Goal: Information Seeking & Learning: Learn about a topic

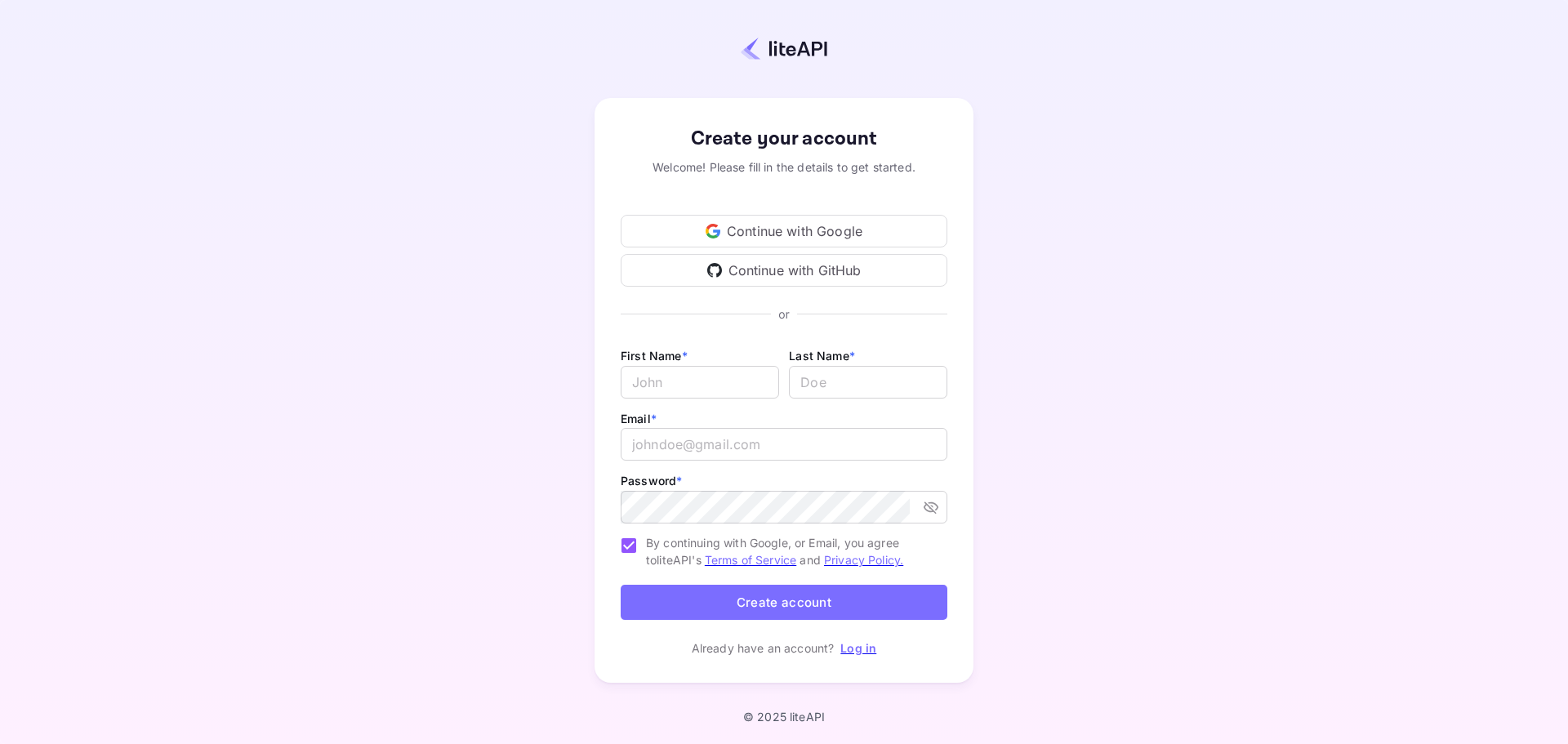
drag, startPoint x: 818, startPoint y: 232, endPoint x: 435, endPoint y: 232, distance: 383.0
click at [435, 232] on div "Create your account Welcome! Please fill in the details to get started. Continu…" at bounding box center [784, 391] width 1424 height 639
click at [759, 229] on div "Continue with Google" at bounding box center [784, 231] width 327 height 32
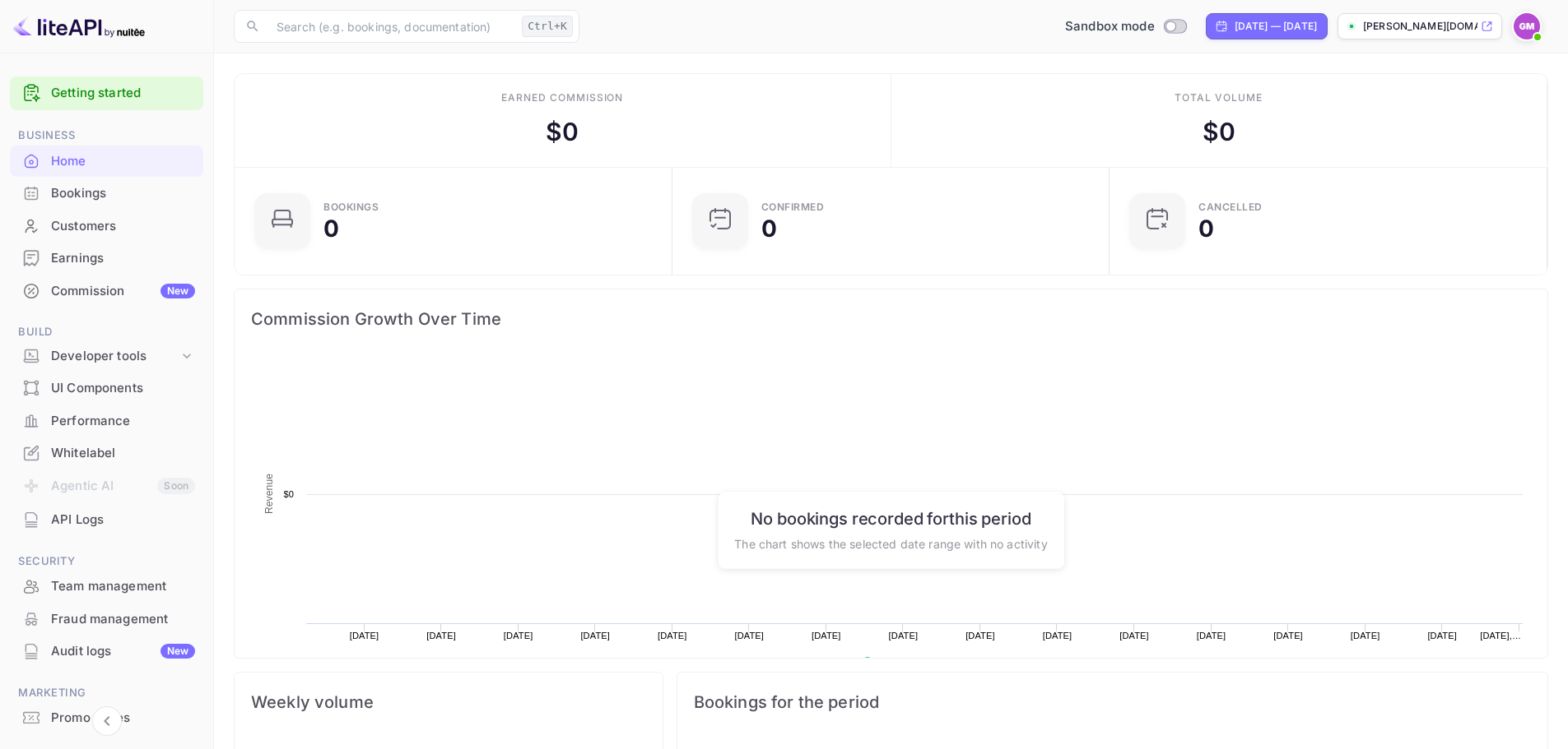
scroll to position [255, 415]
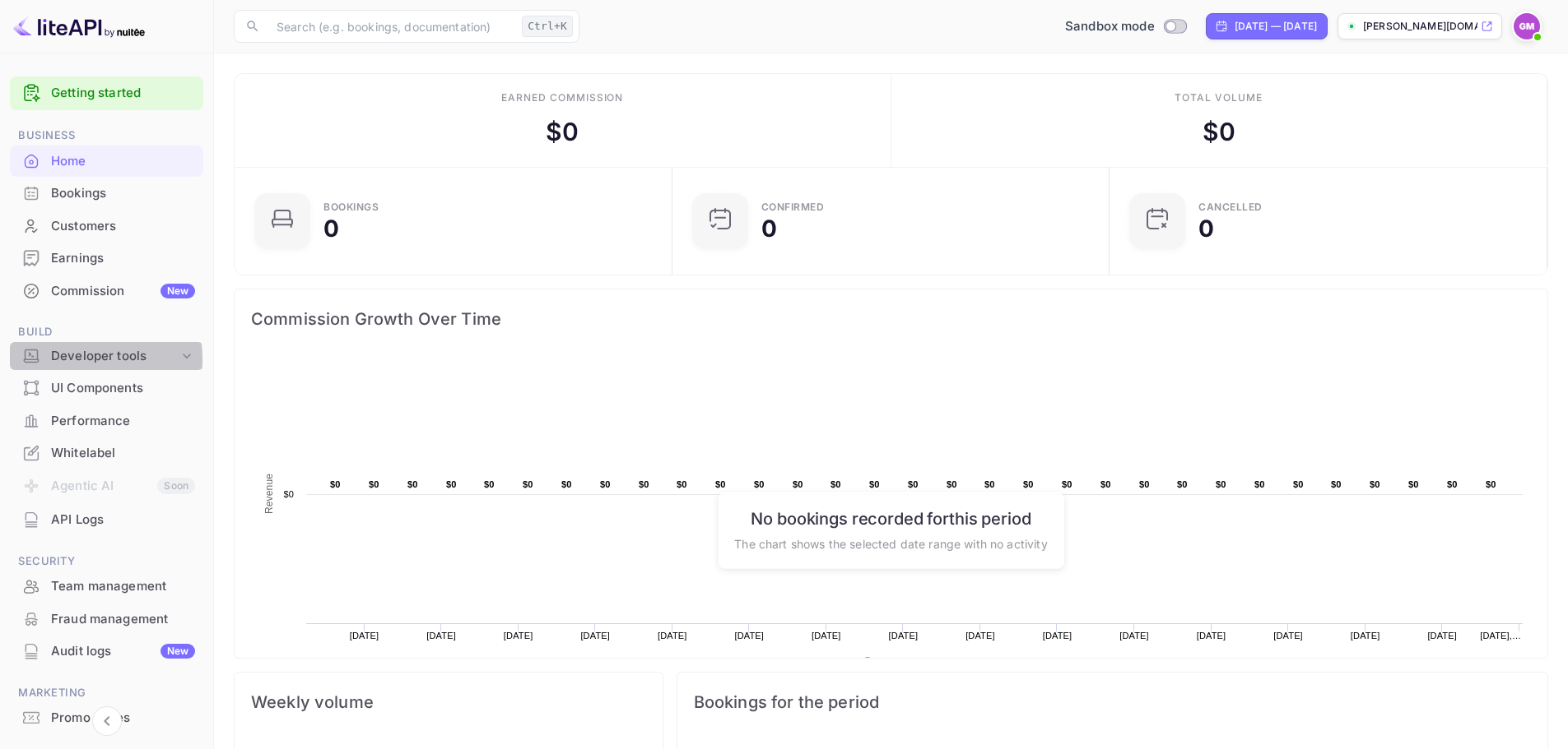
click at [63, 360] on div "Developer tools" at bounding box center [114, 357] width 128 height 19
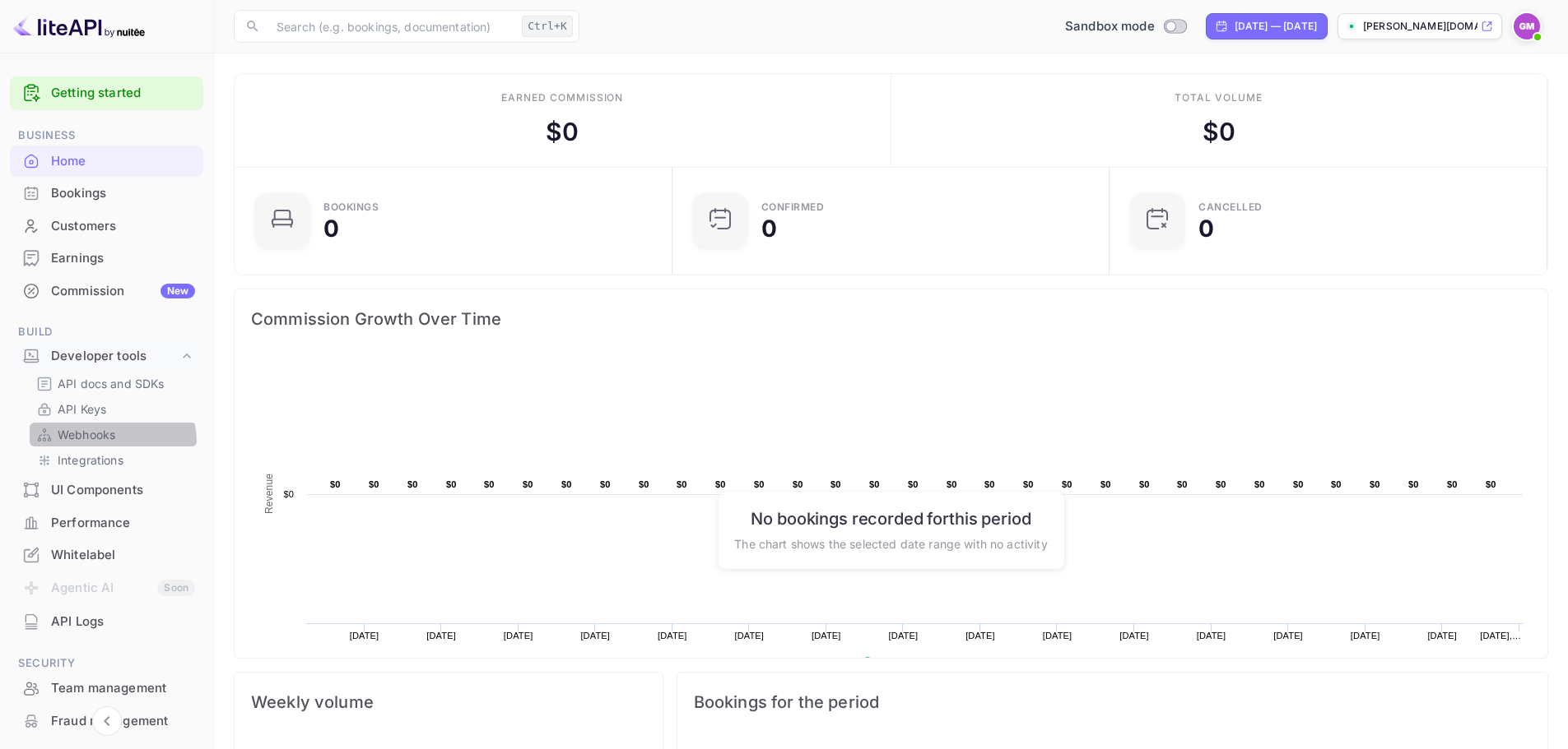
click at [92, 442] on p "Webhooks" at bounding box center [86, 434] width 58 height 17
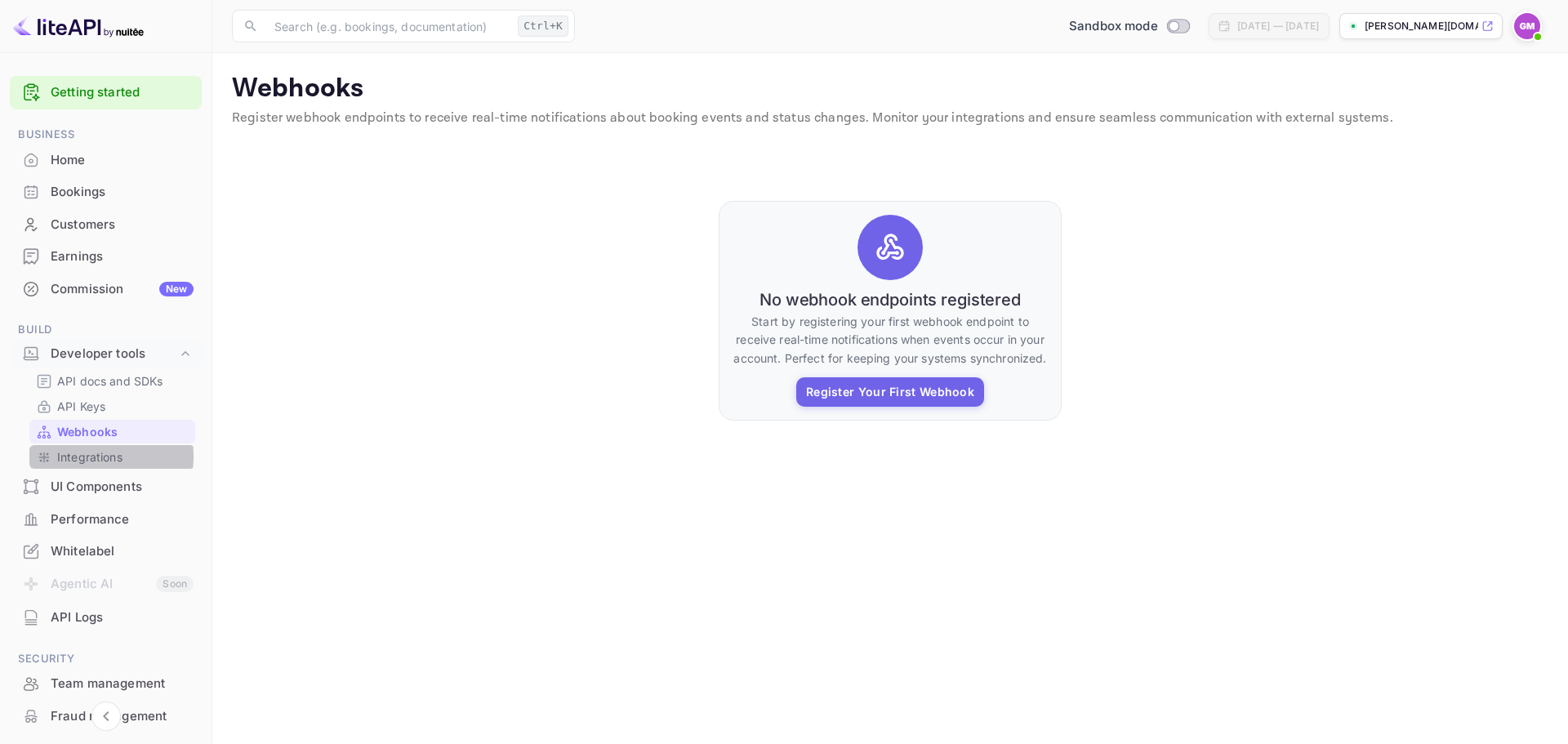
click at [77, 456] on p "Integrations" at bounding box center [89, 457] width 66 height 17
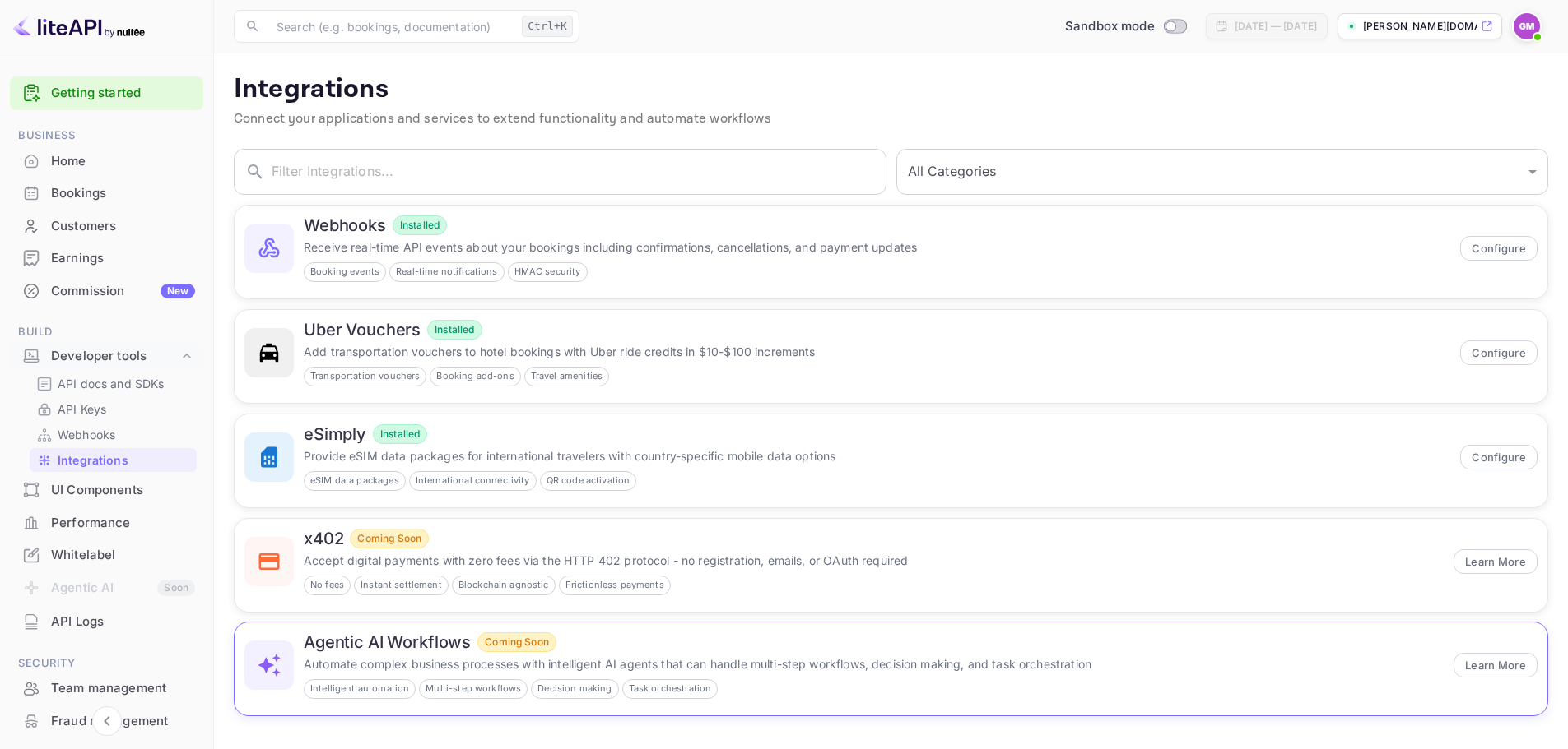
scroll to position [1, 0]
click at [624, 667] on p "Automate complex business processes with intelligent AI agents that can handle …" at bounding box center [873, 664] width 1140 height 17
click at [117, 487] on div "UI Components" at bounding box center [123, 491] width 144 height 19
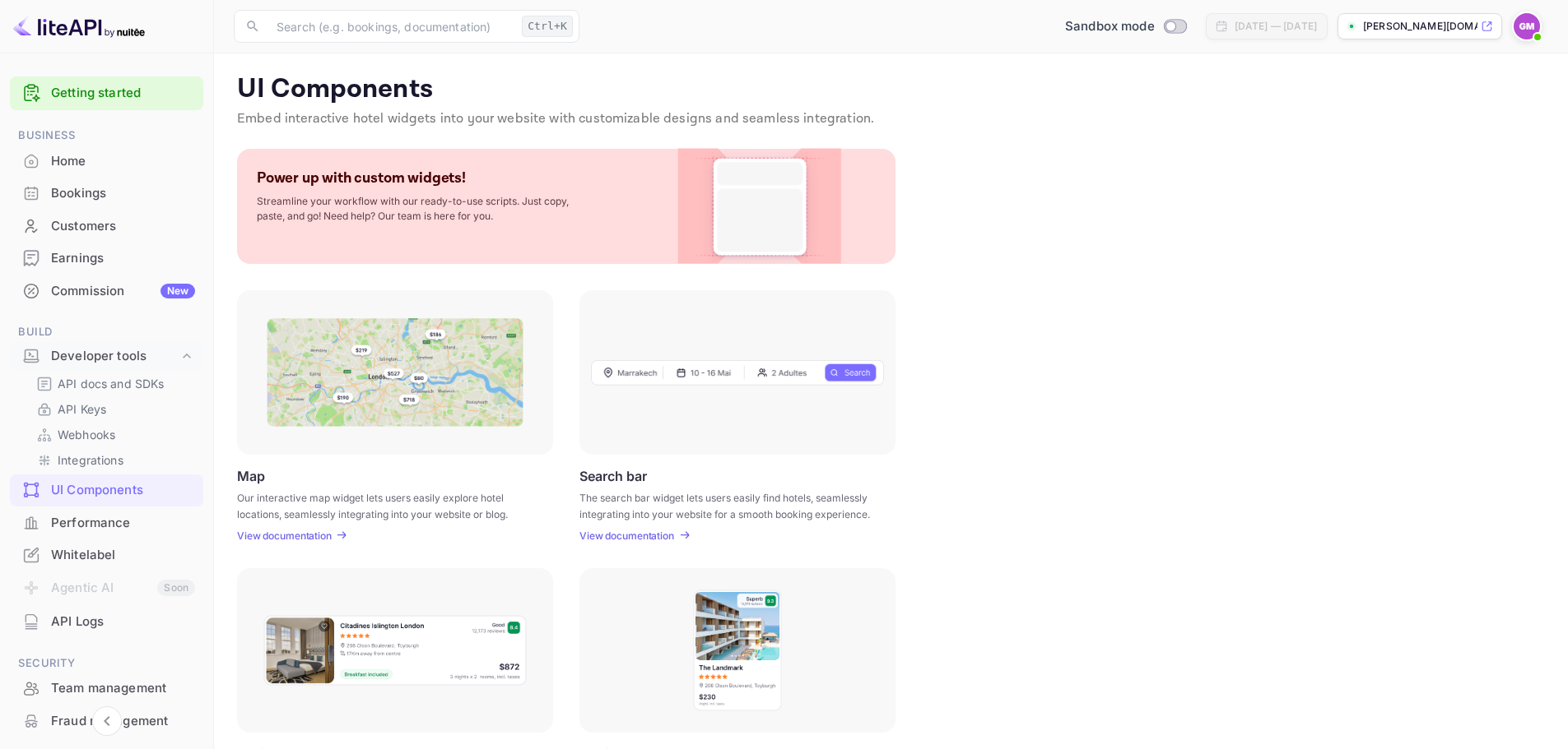
click at [314, 539] on p "View documentation" at bounding box center [284, 535] width 95 height 12
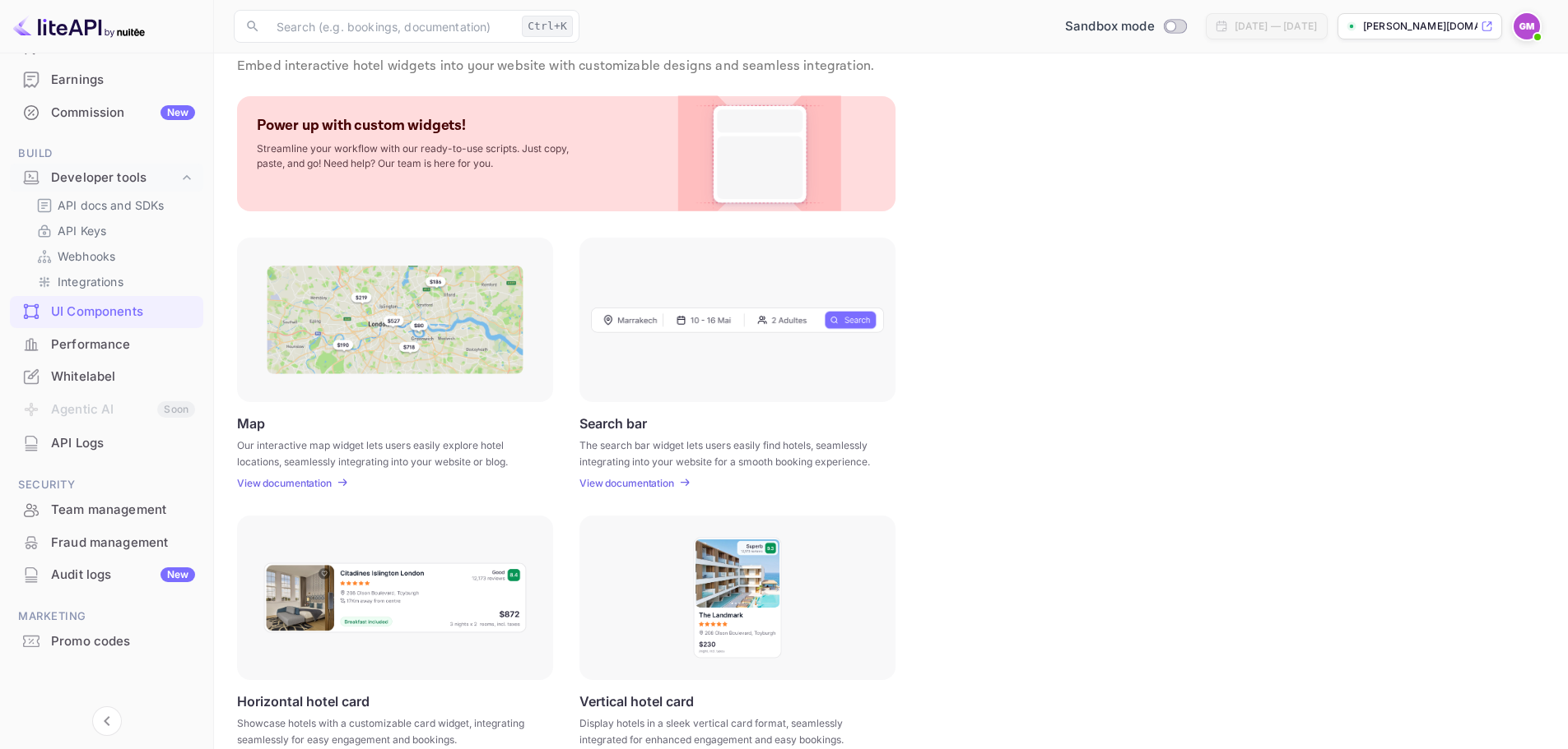
scroll to position [82, 0]
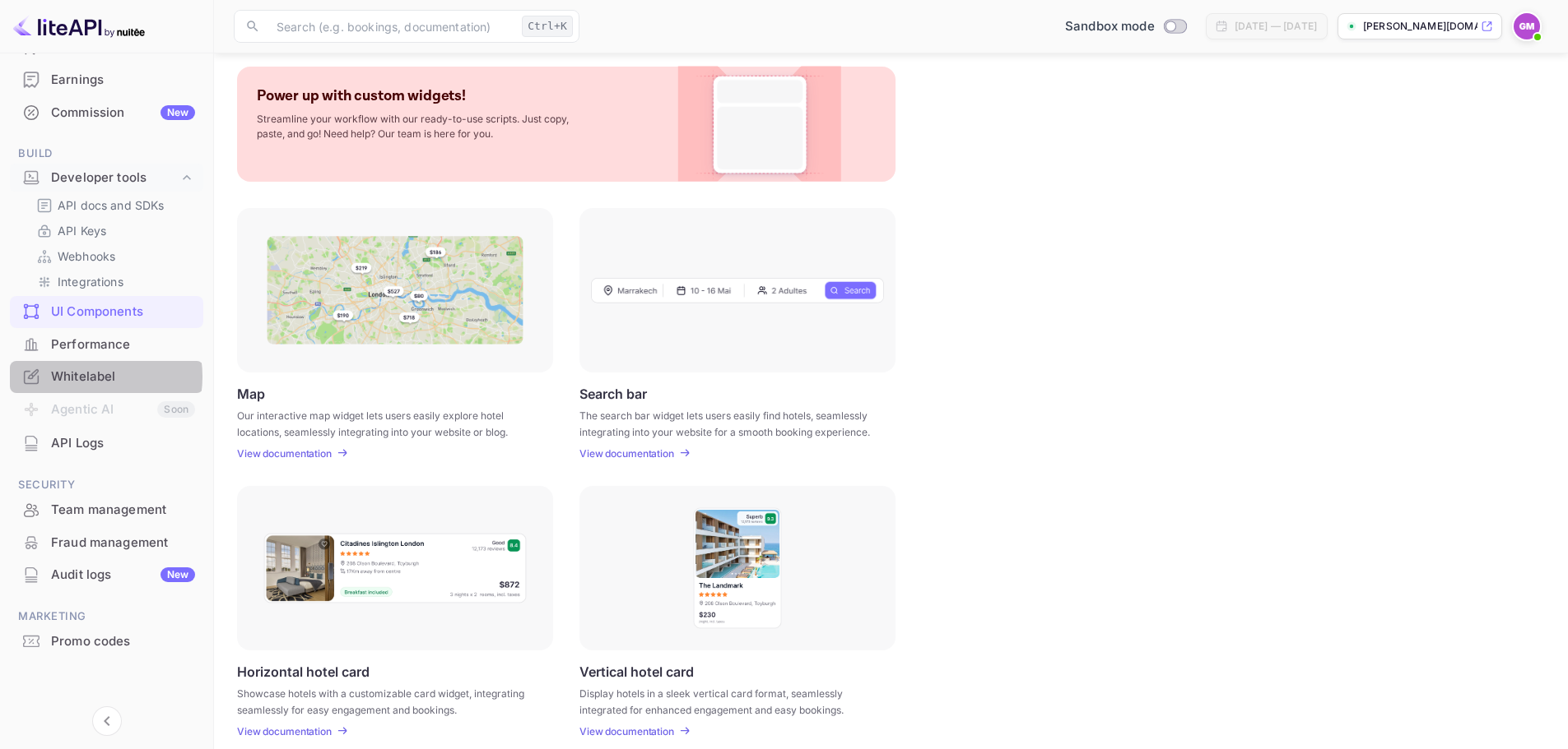
click at [87, 377] on div "Whitelabel" at bounding box center [123, 377] width 144 height 19
